Goal: Task Accomplishment & Management: Manage account settings

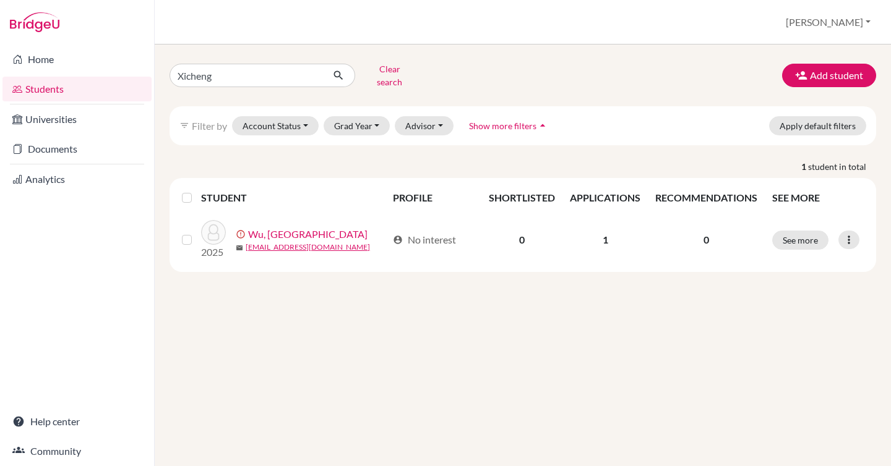
drag, startPoint x: 289, startPoint y: 288, endPoint x: 398, endPoint y: 152, distance: 175.1
click at [290, 289] on div "Xicheng Clear search Add student filter_list Filter by Account Status Active ac…" at bounding box center [523, 256] width 736 height 422
click at [299, 337] on div "Xicheng Clear search Add student filter_list Filter by Account Status Active ac…" at bounding box center [523, 256] width 736 height 422
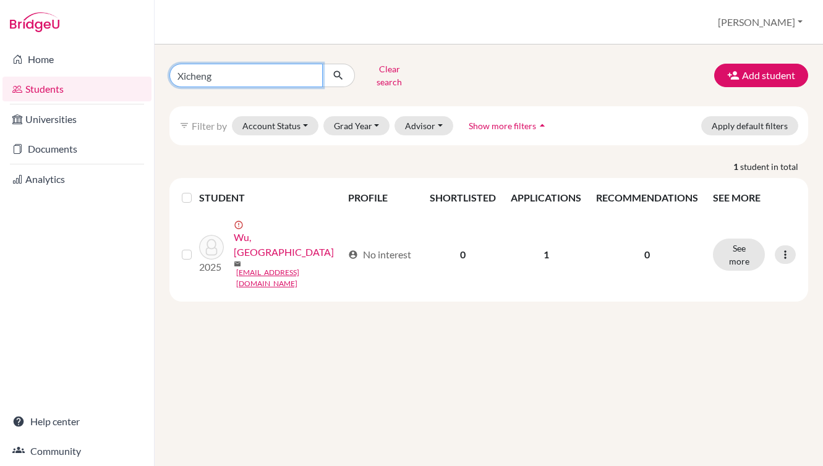
click at [297, 68] on input "Xicheng" at bounding box center [245, 75] width 153 height 23
type input "Bokai"
click at [337, 70] on icon "submit" at bounding box center [338, 75] width 12 height 12
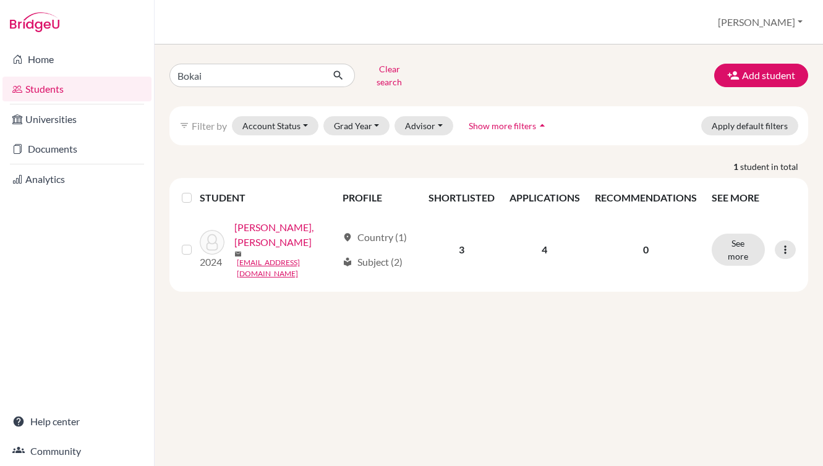
click at [419, 357] on div "Bokai Clear search Add student filter_list Filter by Account Status Active acco…" at bounding box center [489, 256] width 669 height 422
click at [226, 340] on div "Bokai Clear search Add student filter_list Filter by Account Status Active acco…" at bounding box center [489, 256] width 669 height 422
click at [746, 79] on button "Add student" at bounding box center [761, 75] width 94 height 23
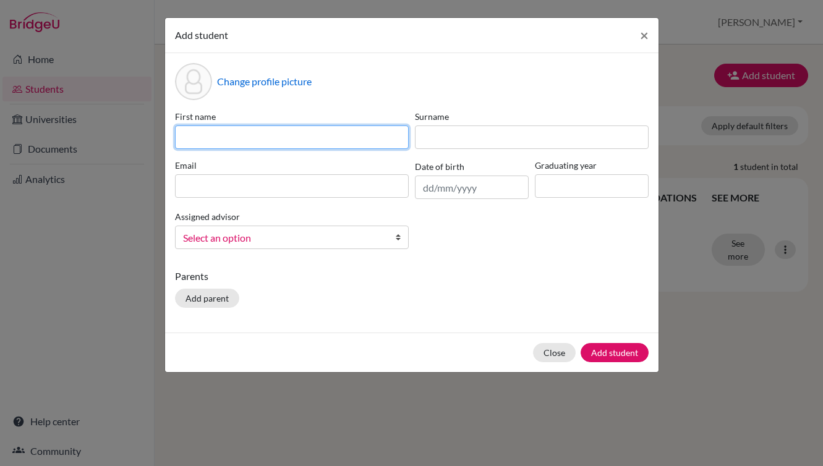
click at [352, 139] on input at bounding box center [292, 137] width 234 height 23
type input "Bokai"
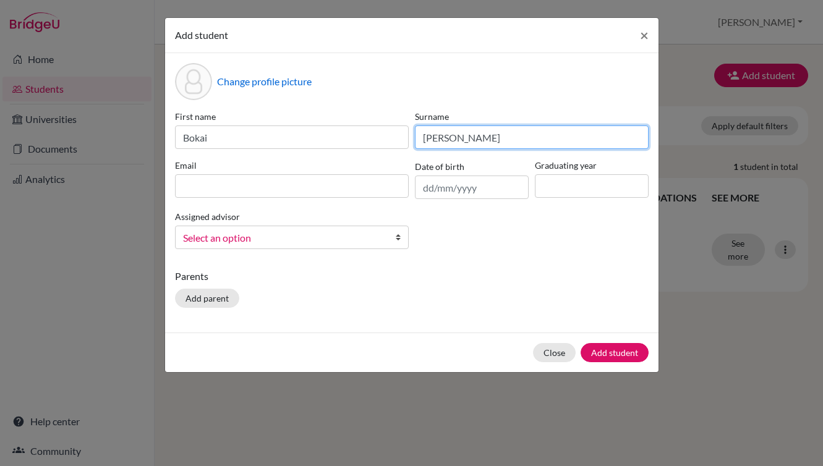
type input "Liu"
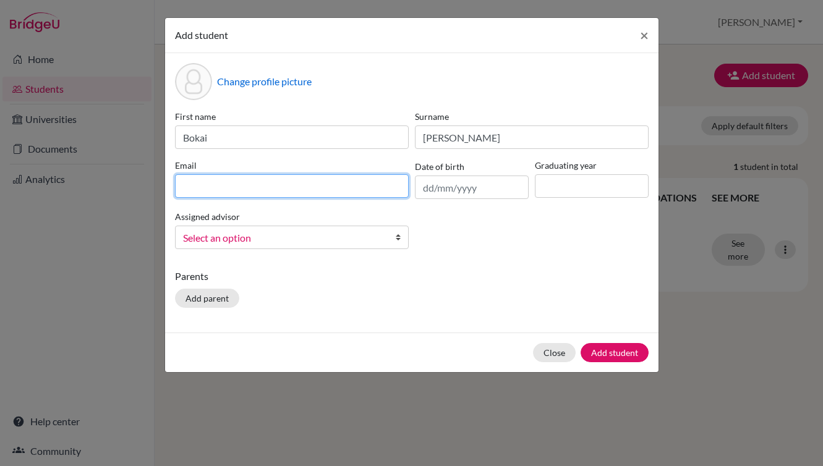
click at [349, 186] on input at bounding box center [292, 185] width 234 height 23
paste input "liubokai@gcgsedu.com"
type input "liubokai@gcgsedu.com"
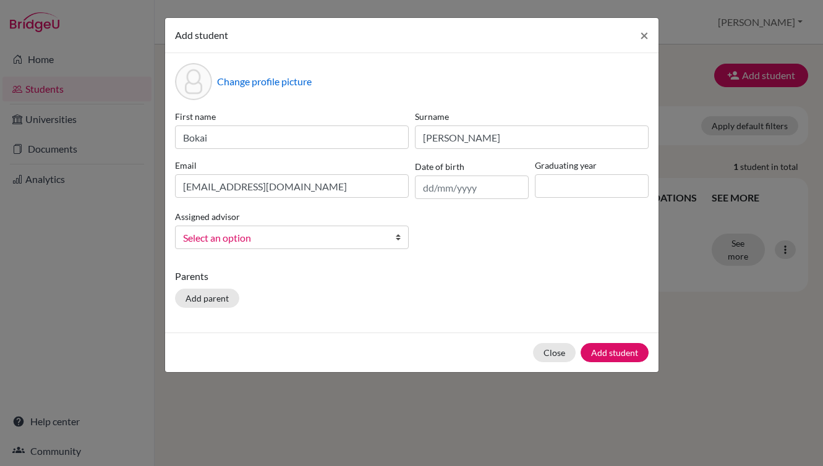
click at [320, 230] on span "Select an option" at bounding box center [284, 238] width 202 height 16
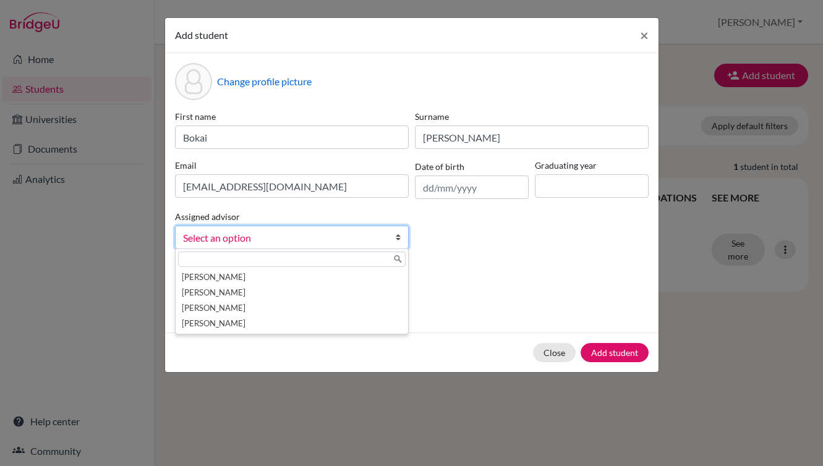
click at [529, 236] on div "First name Bokai Surname Liu Email liubokai@gcgsedu.com Date of birth Graduatin…" at bounding box center [412, 184] width 480 height 149
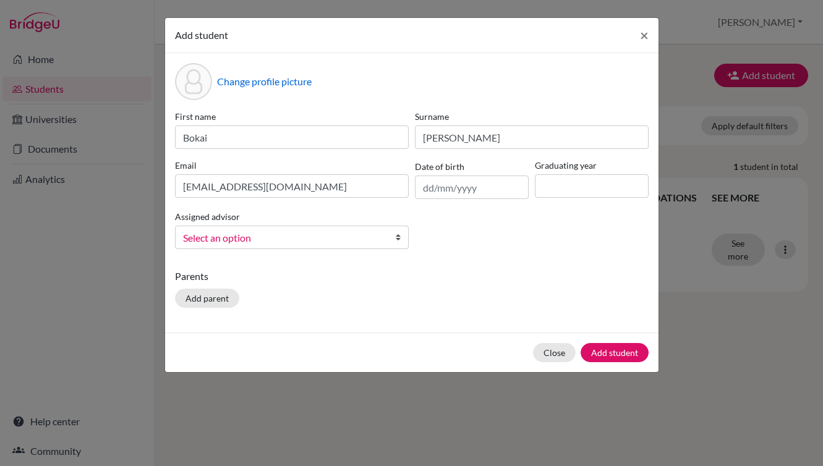
click at [528, 233] on div "First name Bokai Surname Liu Email liubokai@gcgsedu.com Date of birth Graduatin…" at bounding box center [412, 184] width 480 height 149
click at [446, 192] on input "text" at bounding box center [472, 187] width 114 height 23
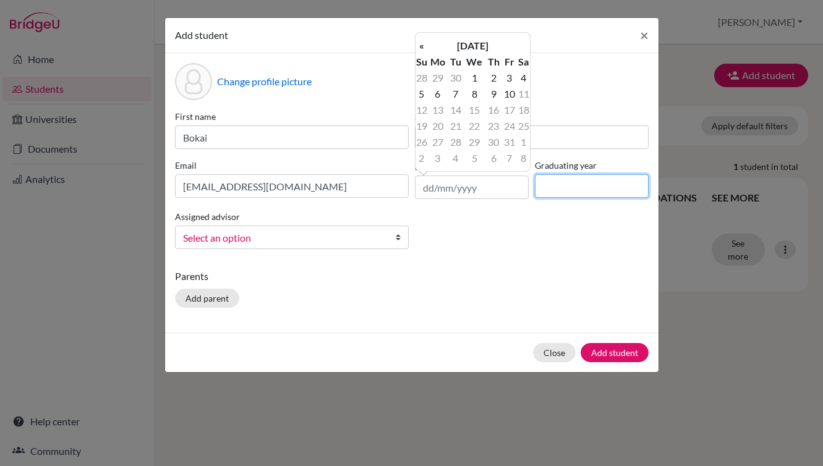
click at [595, 184] on input at bounding box center [592, 185] width 114 height 23
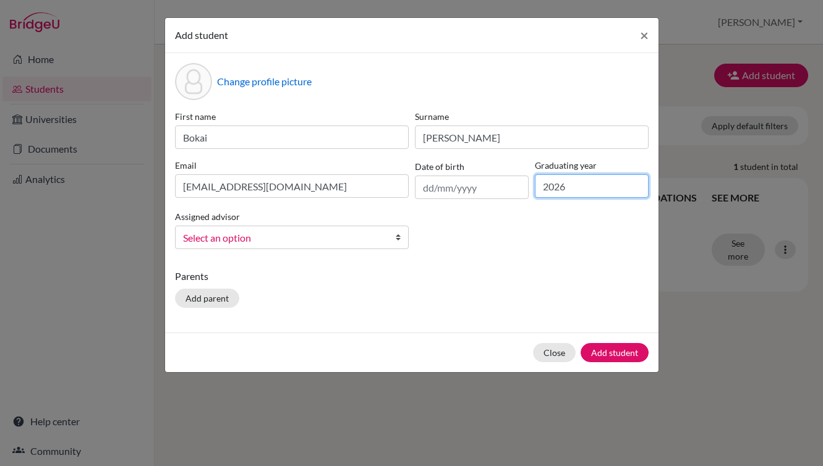
type input "2026"
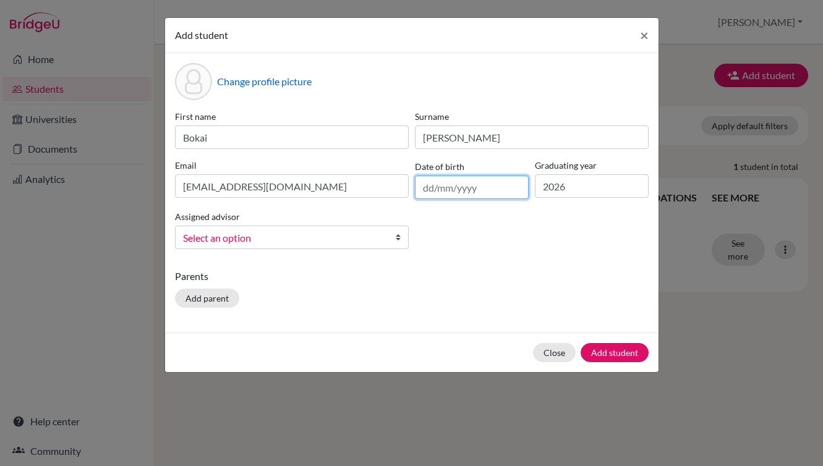
click at [450, 194] on input "text" at bounding box center [472, 187] width 114 height 23
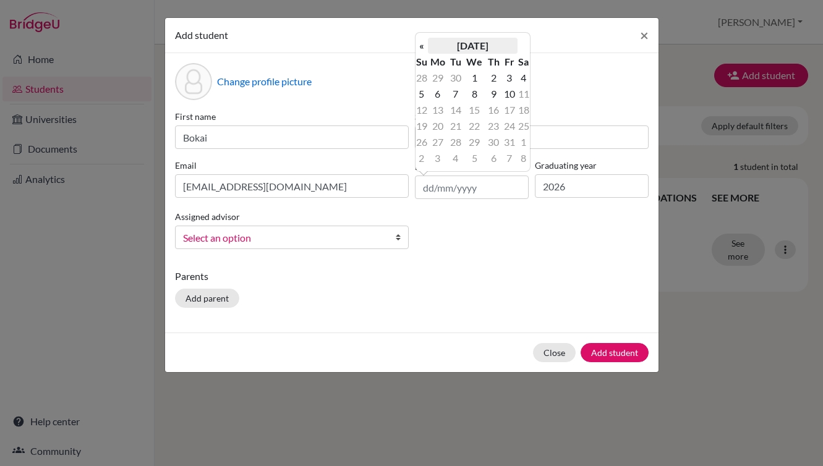
click at [476, 43] on th "October 2025" at bounding box center [473, 46] width 90 height 16
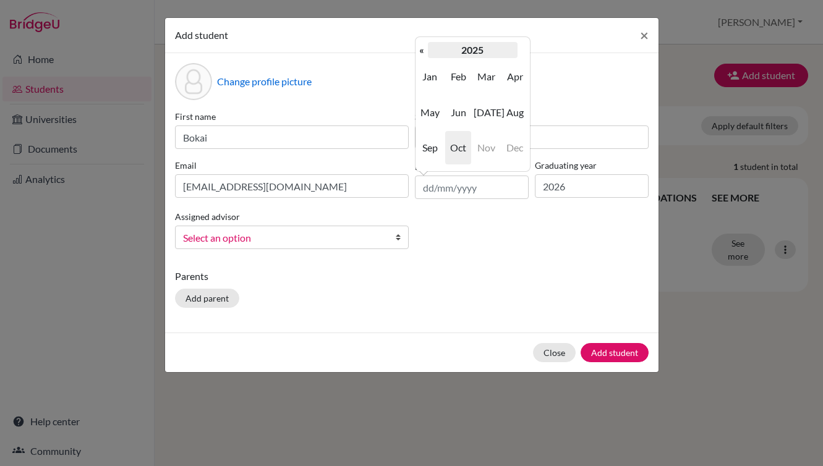
click at [478, 51] on th "2025" at bounding box center [473, 50] width 90 height 16
click at [459, 54] on th "2020-2029" at bounding box center [473, 50] width 90 height 16
click at [461, 73] on span "2000" at bounding box center [458, 76] width 26 height 33
click at [456, 142] on span "2008" at bounding box center [458, 147] width 26 height 33
click at [456, 112] on span "Jun" at bounding box center [458, 112] width 26 height 33
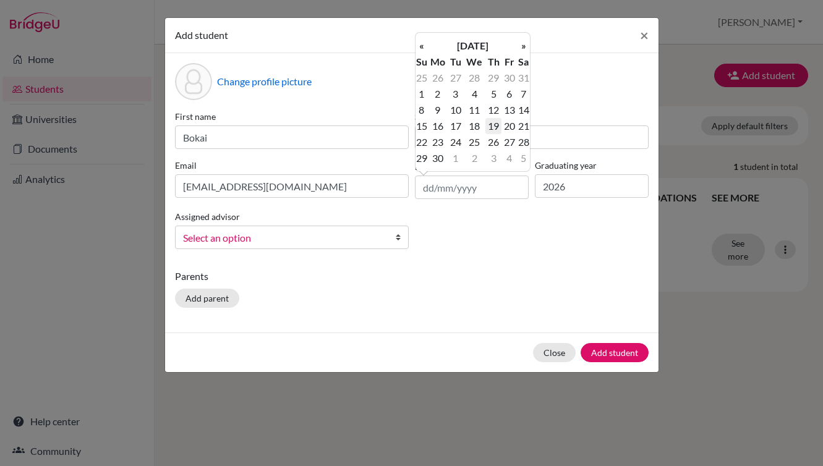
click at [495, 124] on td "19" at bounding box center [493, 126] width 16 height 16
type input "[DATE]"
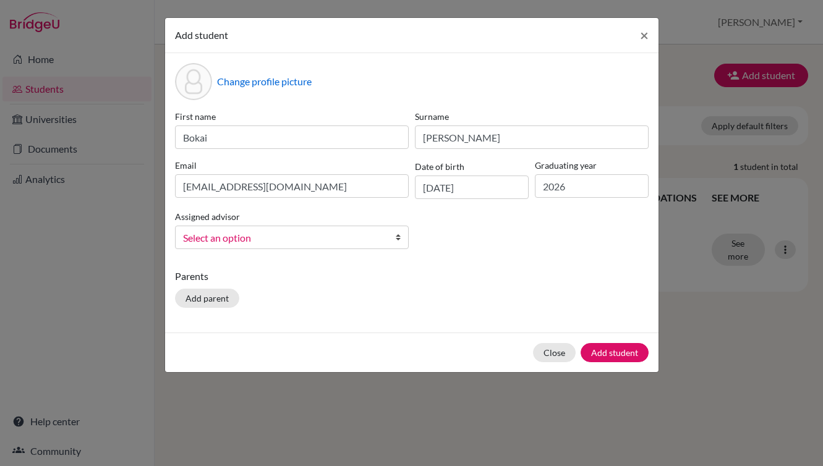
click at [412, 269] on p "Parents" at bounding box center [412, 276] width 474 height 15
click at [503, 393] on div "Add student × Change profile picture First name Bokai Surname Liu Email liuboka…" at bounding box center [411, 233] width 823 height 466
click at [618, 352] on button "Add student" at bounding box center [615, 352] width 68 height 19
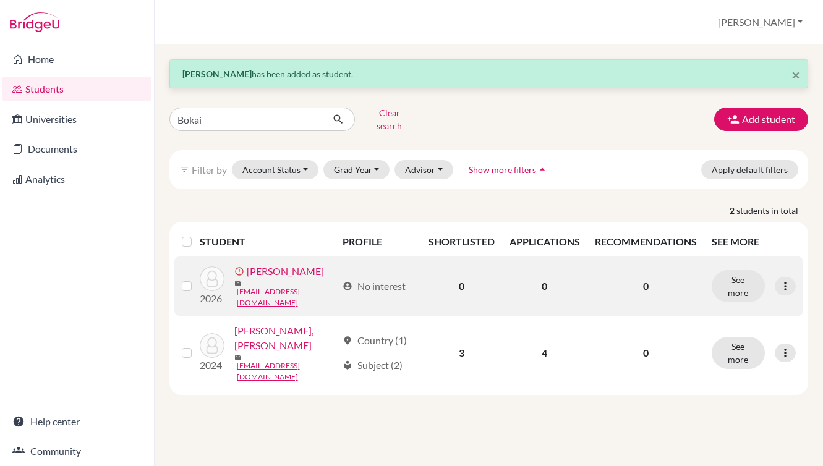
click at [273, 269] on link "[PERSON_NAME]" at bounding box center [285, 271] width 77 height 15
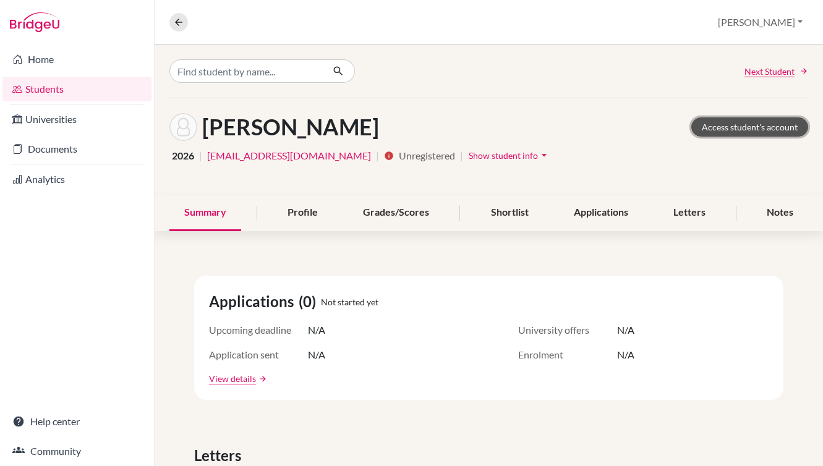
click at [715, 124] on link "Access student's account" at bounding box center [749, 126] width 117 height 19
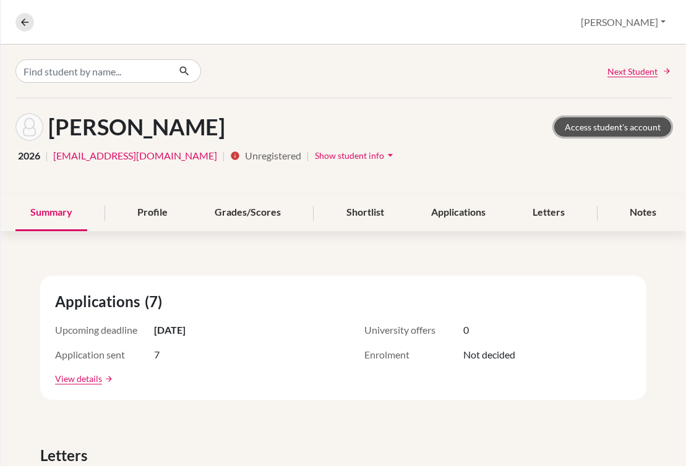
click at [596, 121] on link "Access student's account" at bounding box center [612, 126] width 117 height 19
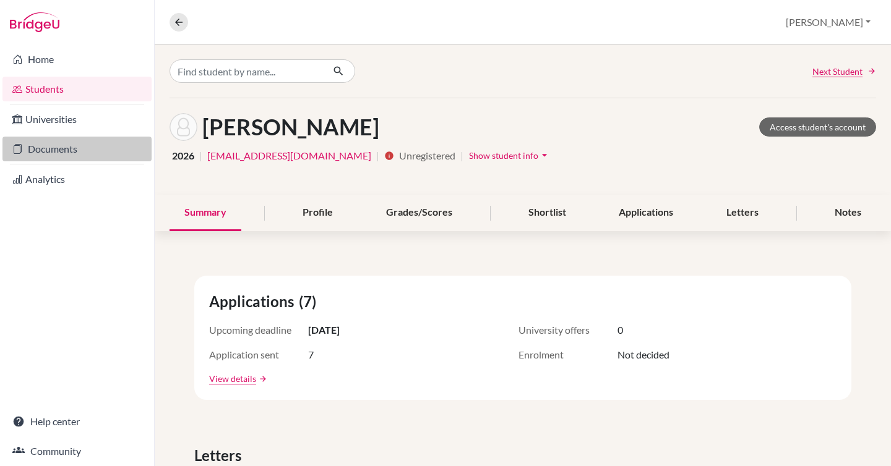
click at [63, 149] on link "Documents" at bounding box center [76, 149] width 149 height 25
click at [79, 144] on link "Documents" at bounding box center [76, 149] width 149 height 25
click at [86, 311] on div "Home Students Universities Documents Analytics Help center Community" at bounding box center [77, 256] width 154 height 422
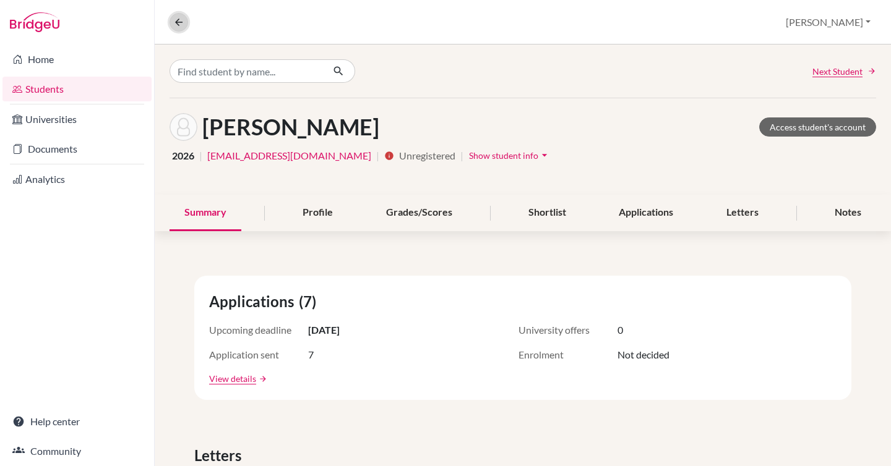
click at [179, 27] on icon at bounding box center [178, 22] width 11 height 11
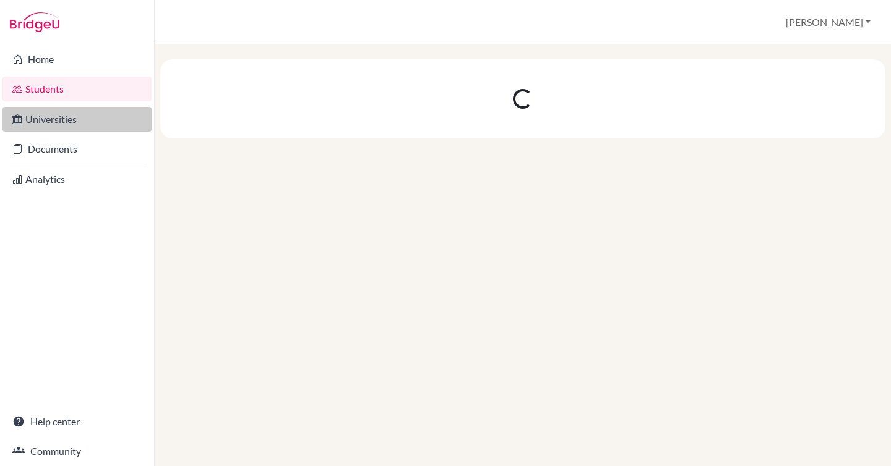
click at [101, 113] on link "Universities" at bounding box center [76, 119] width 149 height 25
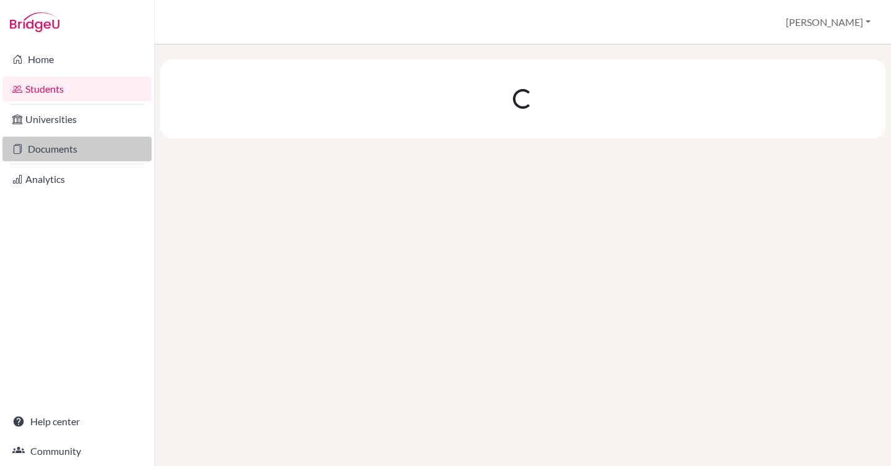
click at [22, 144] on icon at bounding box center [17, 149] width 10 height 15
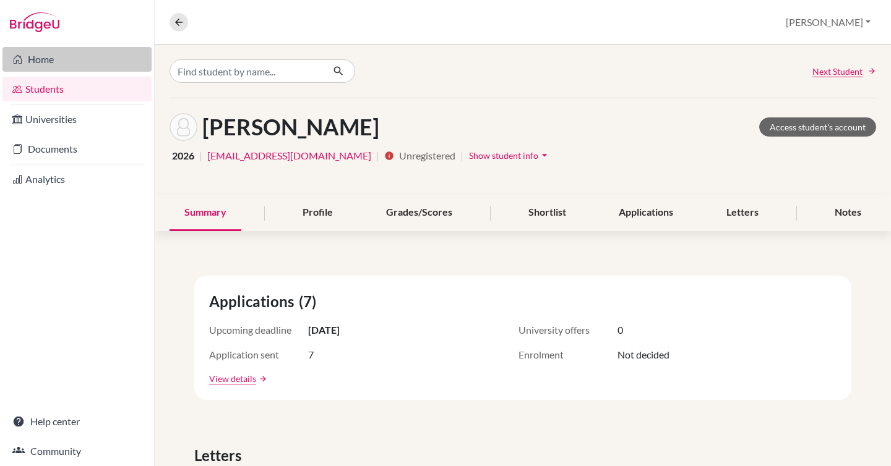
click at [41, 61] on link "Home" at bounding box center [76, 59] width 149 height 25
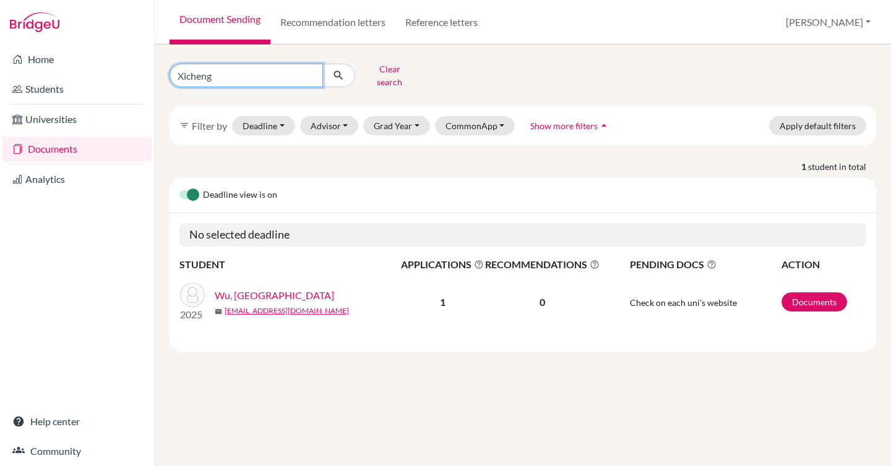
click at [265, 73] on input "Xicheng" at bounding box center [245, 75] width 153 height 23
type input "bokai"
click button "submit" at bounding box center [338, 75] width 33 height 23
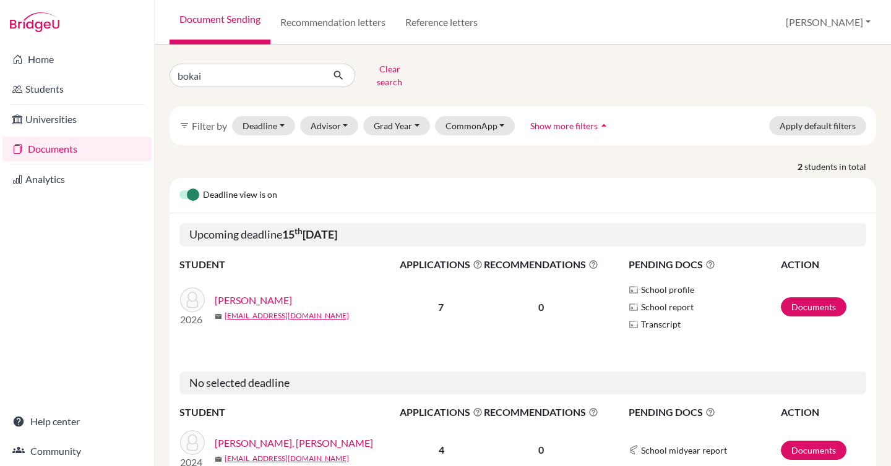
click at [239, 293] on link "[PERSON_NAME]" at bounding box center [253, 300] width 77 height 15
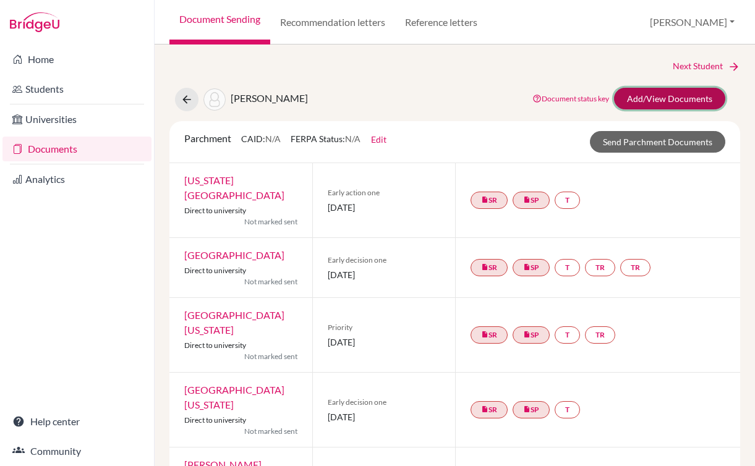
click at [656, 99] on link "Add/View Documents" at bounding box center [669, 99] width 111 height 22
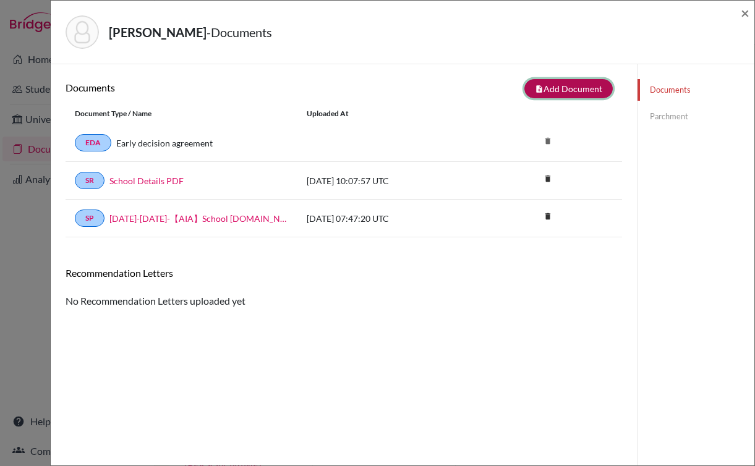
click at [564, 92] on button "note_add Add Document" at bounding box center [568, 88] width 88 height 19
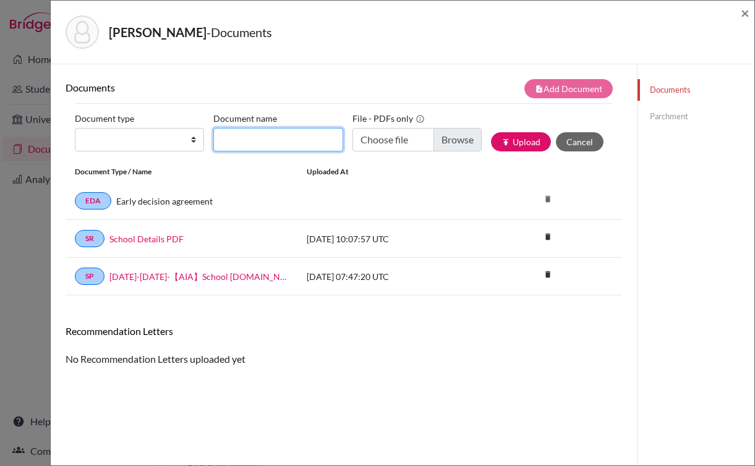
click at [292, 137] on input "Document name" at bounding box center [277, 139] width 129 height 23
paste input "[GEOGRAPHIC_DATA]"
type input "[GEOGRAPHIC_DATA]"
click at [314, 142] on input "[GEOGRAPHIC_DATA]" at bounding box center [277, 139] width 129 height 23
paste input "signed_Bokai Liu-AIA Transcript-20250606.pdf"
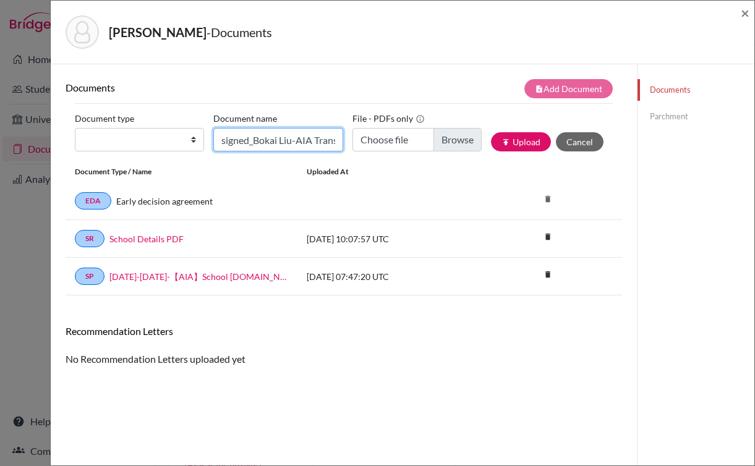
scroll to position [0, 92]
type input "signed_Bokai Liu-AIA Transcript-20250606.pdf"
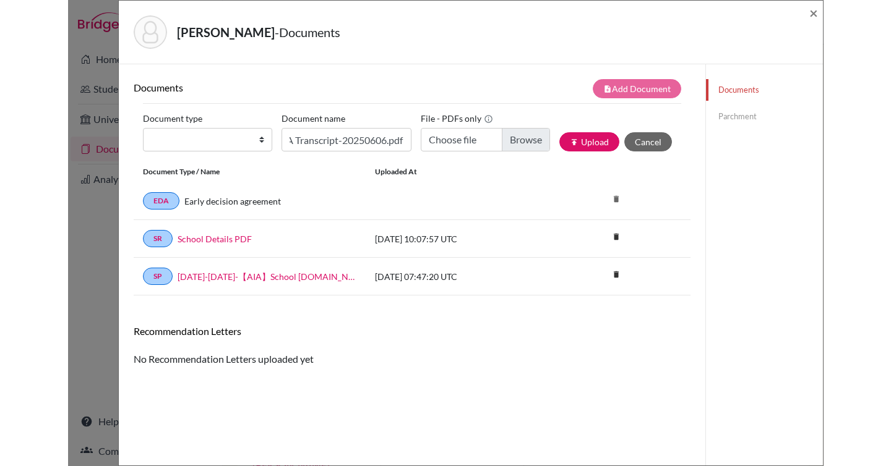
scroll to position [0, 0]
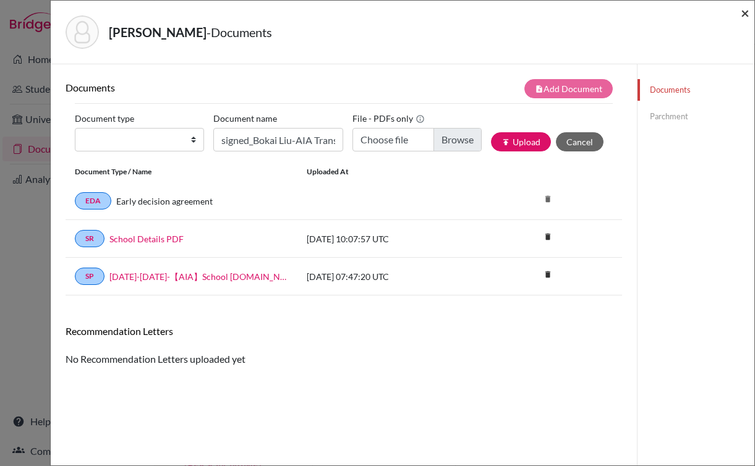
type input "C:\fakepath\signed_Bokai Liu-AIA Transcript-20250606.pdf"
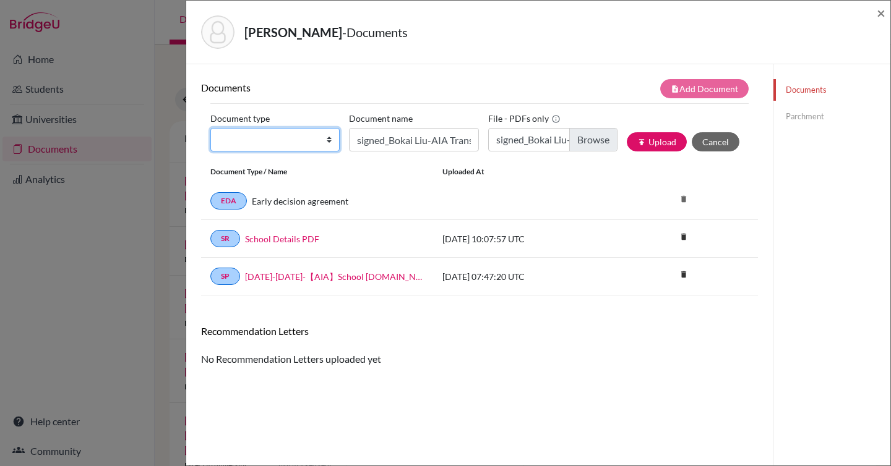
click at [288, 143] on select "Change explanation for Common App reports Counselor recommendation Fee waiver I…" at bounding box center [274, 139] width 129 height 23
select select "2"
click at [210, 128] on select "Change explanation for Common App reports Counselor recommendation Fee waiver I…" at bounding box center [274, 139] width 129 height 23
click at [534, 182] on div "Document Type / Name Uploaded at" at bounding box center [479, 171] width 557 height 21
click at [639, 145] on button "publish Upload" at bounding box center [656, 141] width 60 height 19
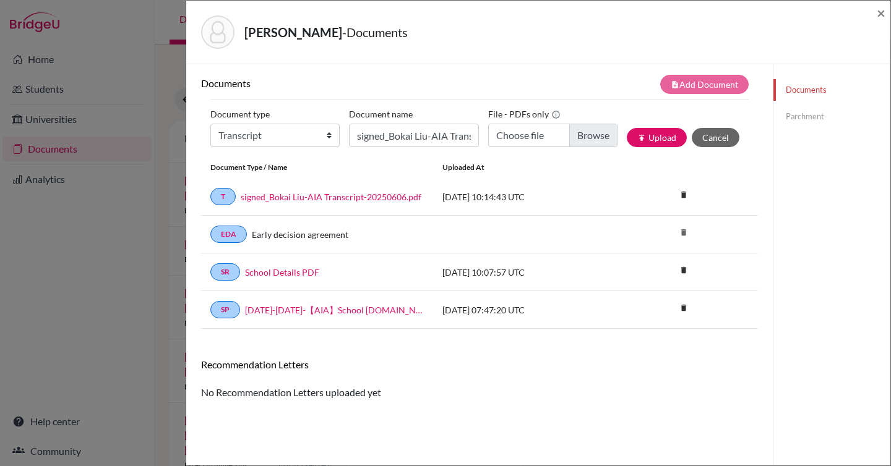
scroll to position [5, 0]
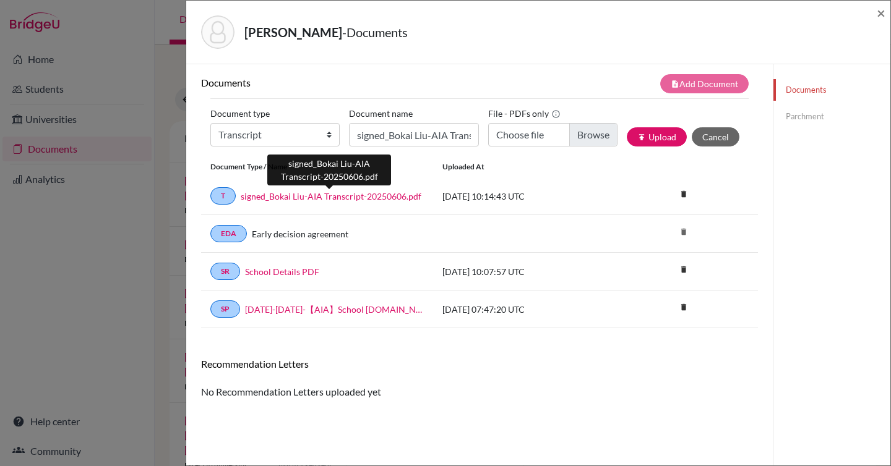
click at [361, 197] on link "signed_Bokai Liu-AIA Transcript-20250606.pdf" at bounding box center [331, 196] width 181 height 13
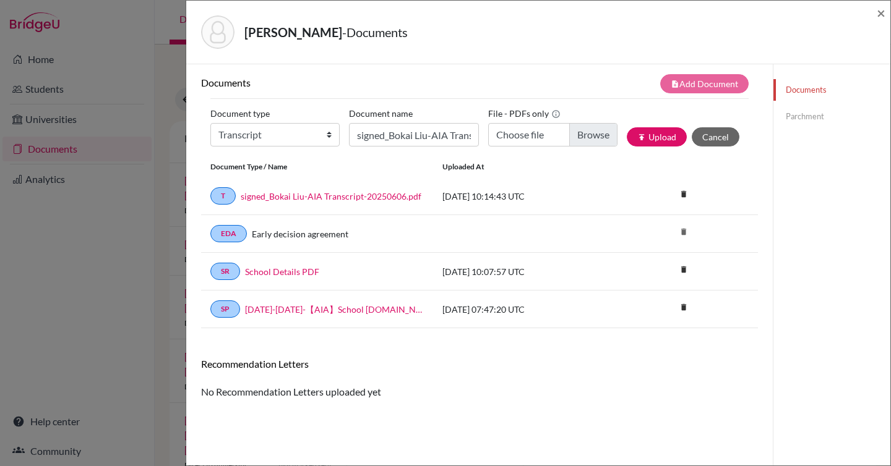
click at [282, 33] on strong "[PERSON_NAME]" at bounding box center [293, 32] width 98 height 15
click at [823, 117] on link "Parchment" at bounding box center [831, 117] width 117 height 22
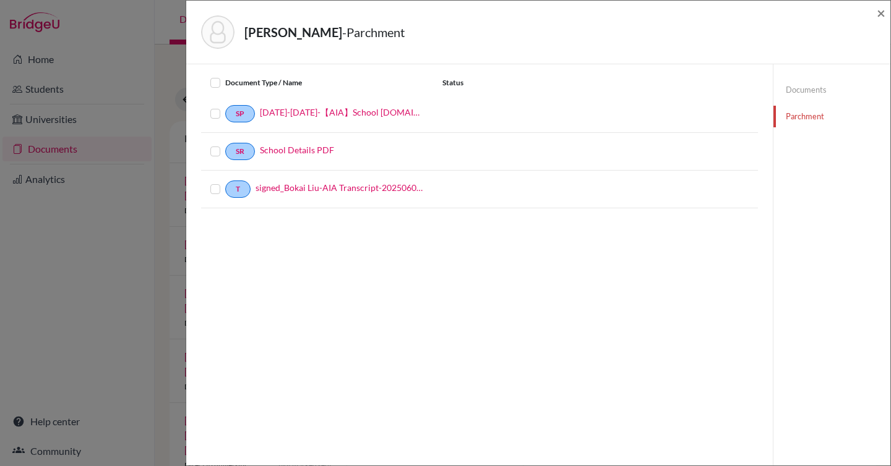
scroll to position [23, 0]
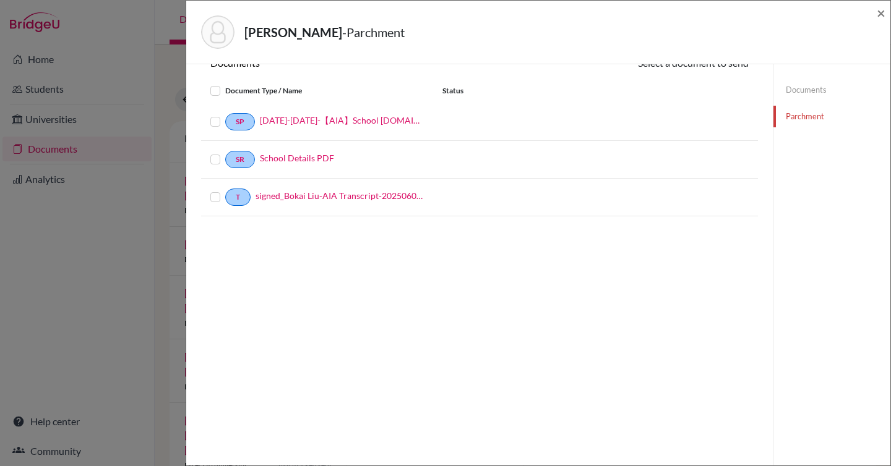
click at [210, 203] on div "T signed_Bokai Liu-AIA Transcript-20250606.pdf" at bounding box center [317, 197] width 232 height 17
click at [225, 190] on label at bounding box center [225, 190] width 0 height 0
click at [0, 0] on input "checkbox" at bounding box center [0, 0] width 0 height 0
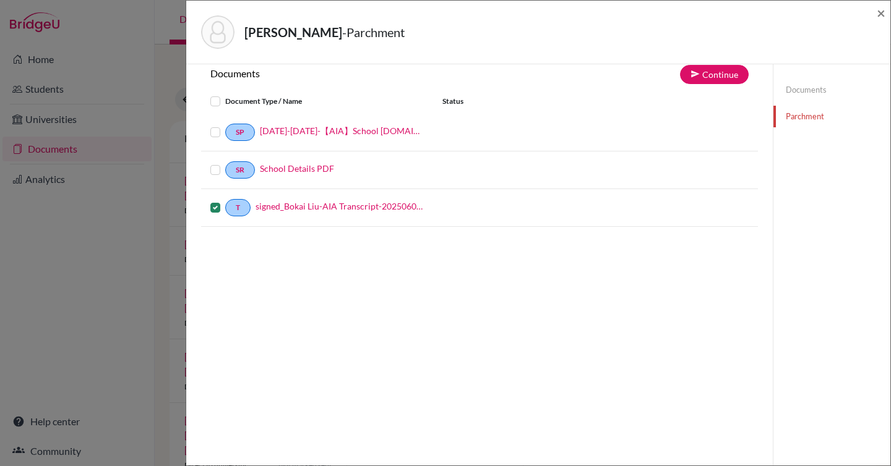
scroll to position [0, 0]
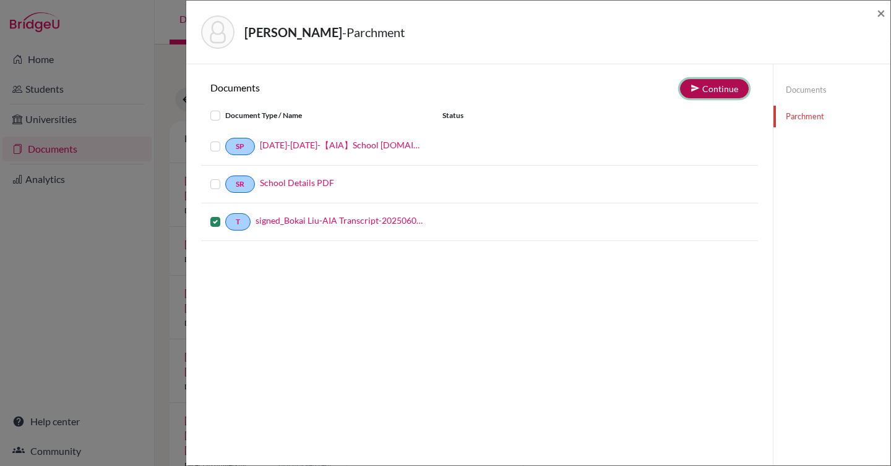
click at [704, 92] on button "Continue" at bounding box center [714, 88] width 69 height 19
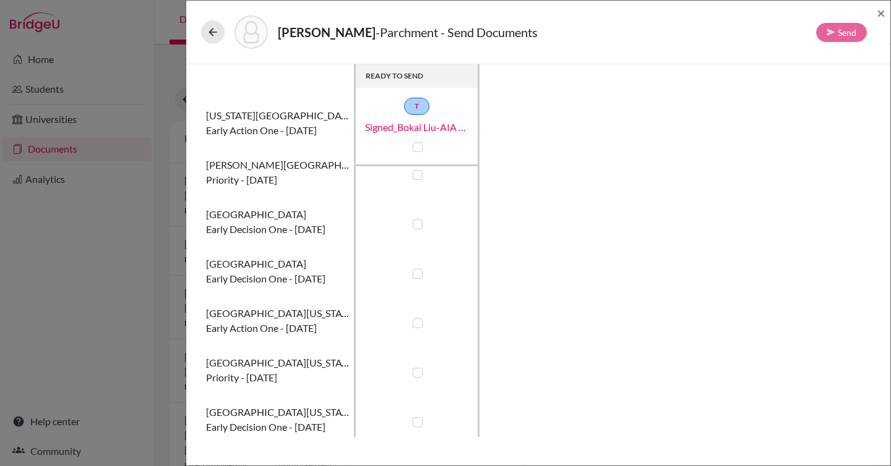
scroll to position [75, 0]
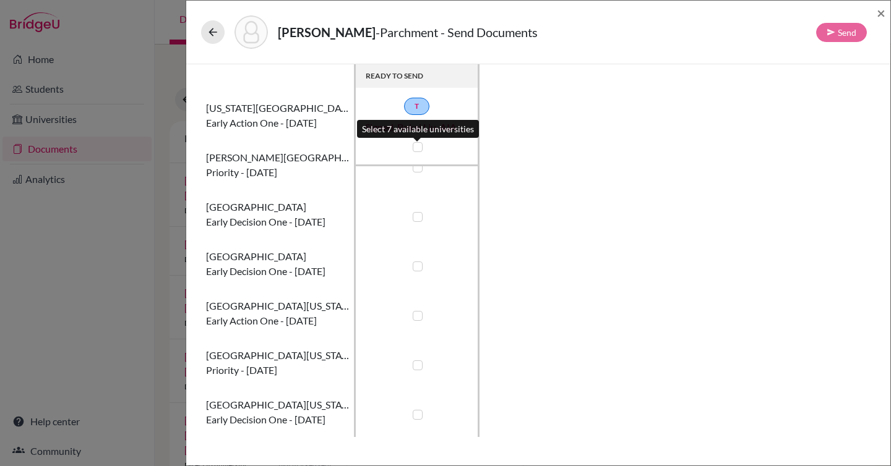
click at [414, 145] on label at bounding box center [417, 147] width 10 height 10
click at [414, 145] on input "checkbox" at bounding box center [414, 146] width 10 height 12
checkbox input "true"
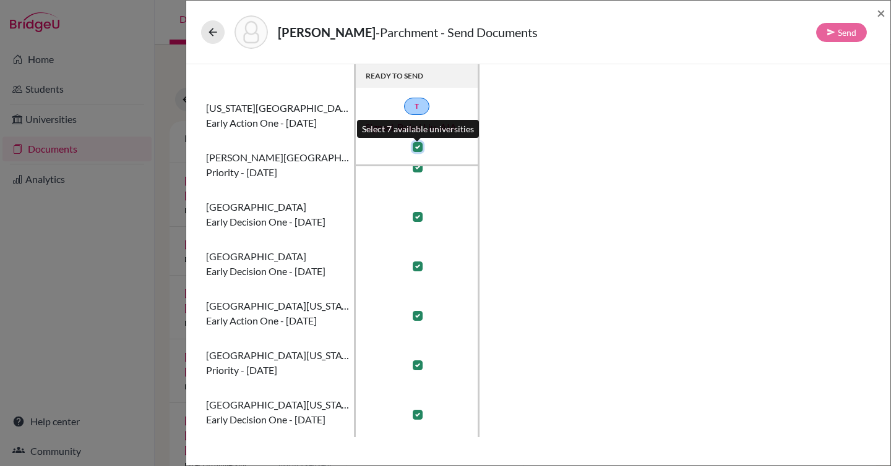
checkbox input "true"
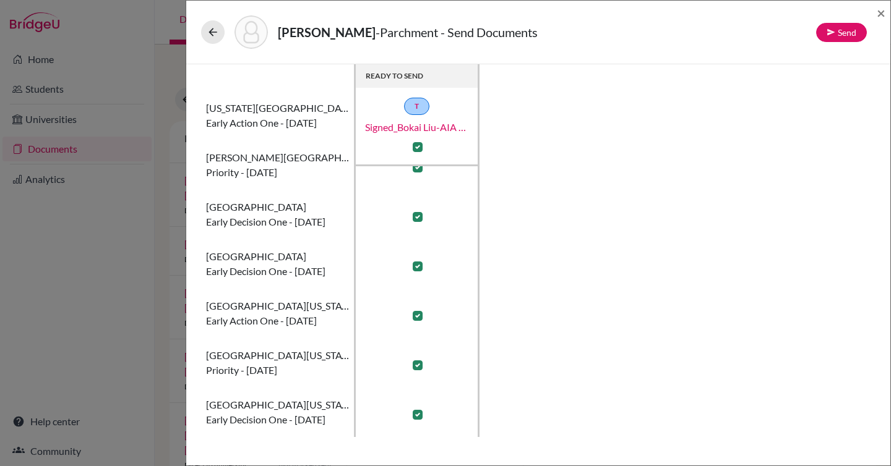
click at [710, 212] on div "READY TO SEND T signed_Bokai Liu-AIA Transcript-20250606.pdf [US_STATE] Institu…" at bounding box center [538, 250] width 674 height 373
click at [728, 220] on div "READY TO SEND T signed_Bokai Liu-AIA Transcript-20250606.pdf [US_STATE] Institu…" at bounding box center [538, 250] width 674 height 373
click at [778, 220] on div "READY TO SEND T signed_Bokai Liu-AIA Transcript-20250606.pdf [US_STATE] Institu…" at bounding box center [538, 250] width 674 height 373
click at [787, 220] on div "READY TO SEND T signed_Bokai Liu-AIA Transcript-20250606.pdf [US_STATE] Institu…" at bounding box center [538, 250] width 674 height 373
click at [846, 32] on button "Send" at bounding box center [841, 32] width 51 height 19
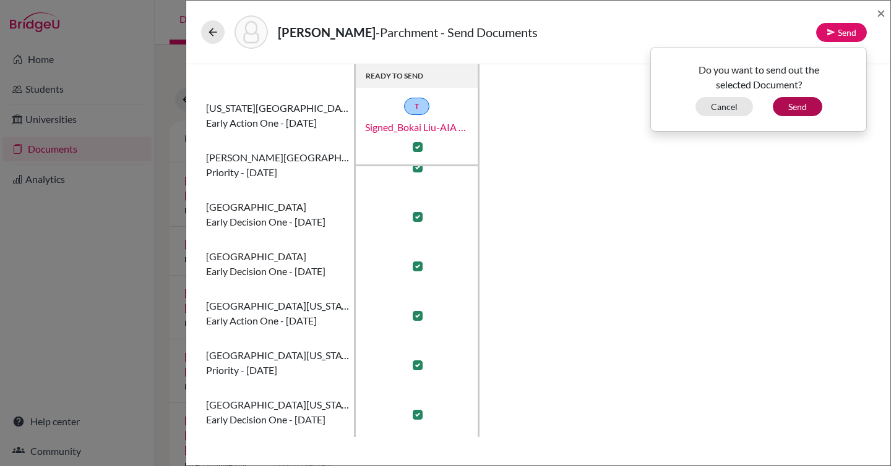
click at [780, 117] on div "Do you want to send out the selected Document? Cancel Send" at bounding box center [758, 89] width 216 height 85
click at [785, 108] on button "Send" at bounding box center [796, 106] width 49 height 19
checkbox input "false"
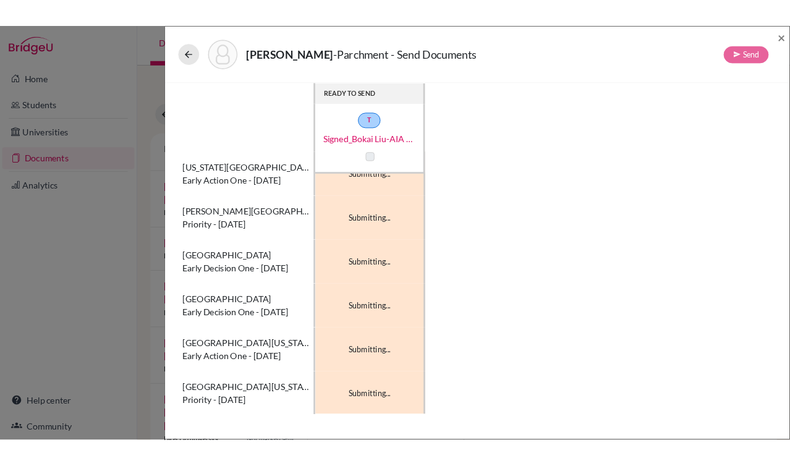
scroll to position [0, 0]
